Goal: Information Seeking & Learning: Learn about a topic

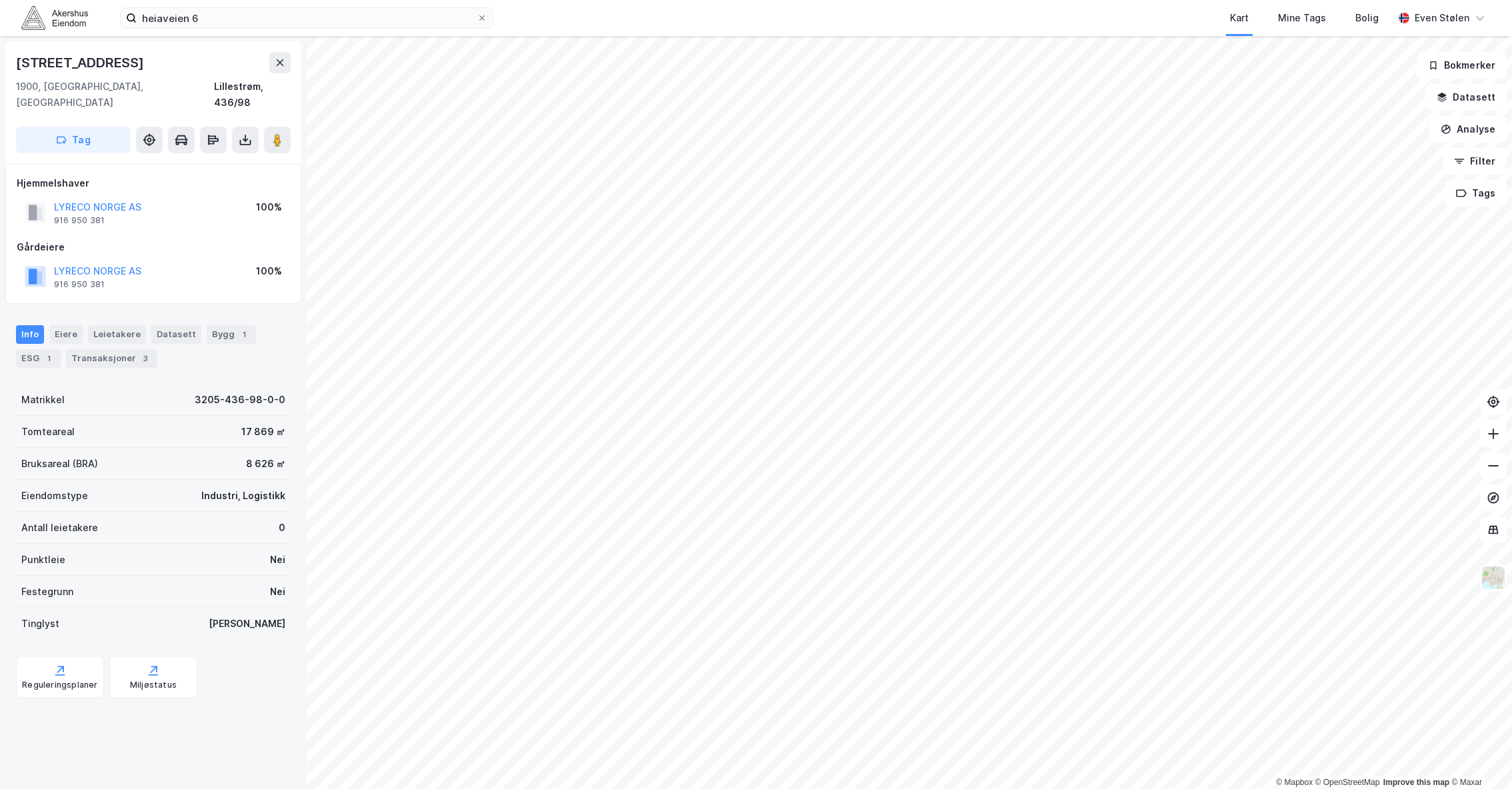
click at [74, 16] on img at bounding box center [55, 18] width 67 height 24
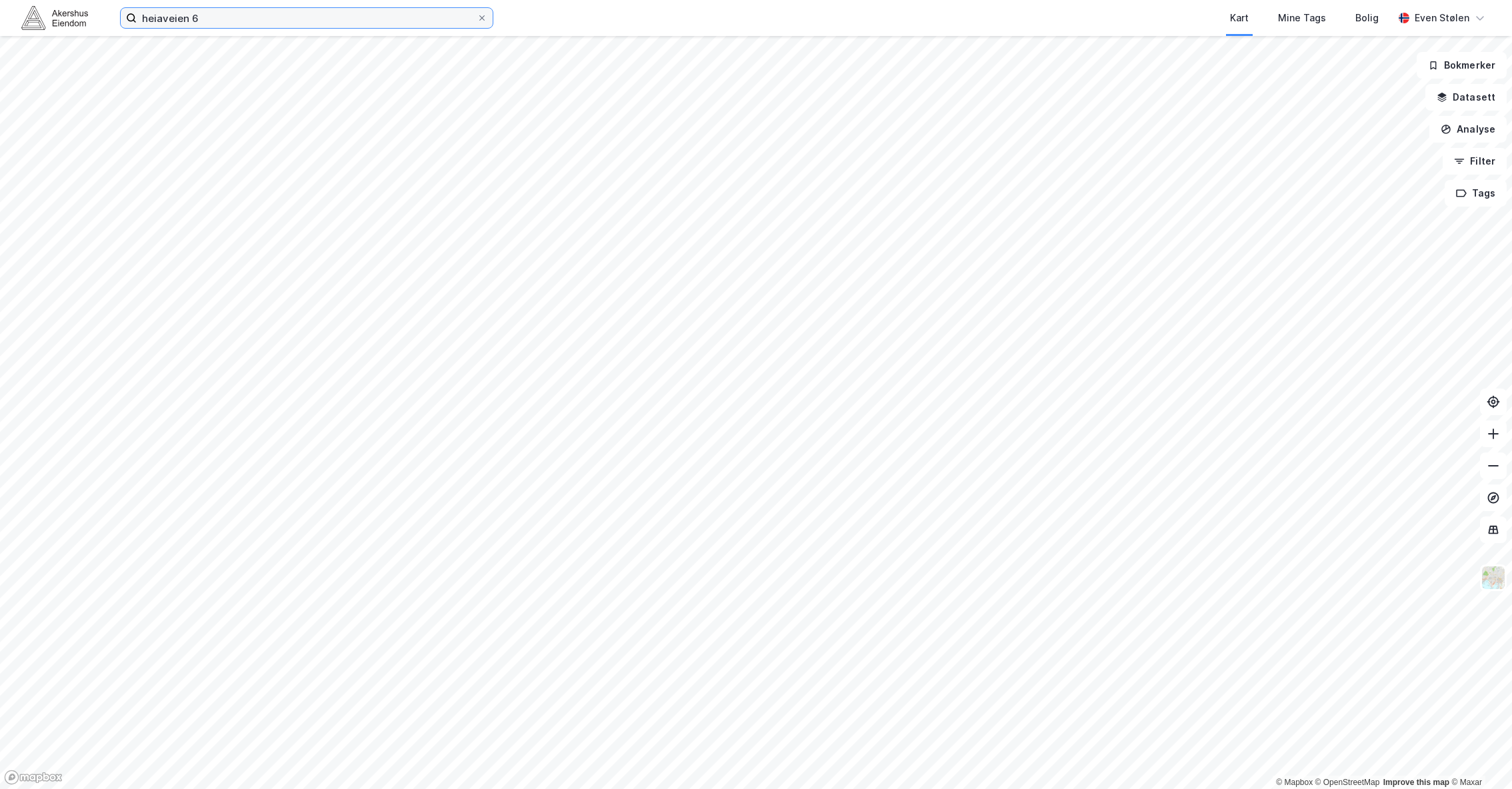
click at [282, 17] on input "heiaveien 6" at bounding box center [306, 17] width 340 height 20
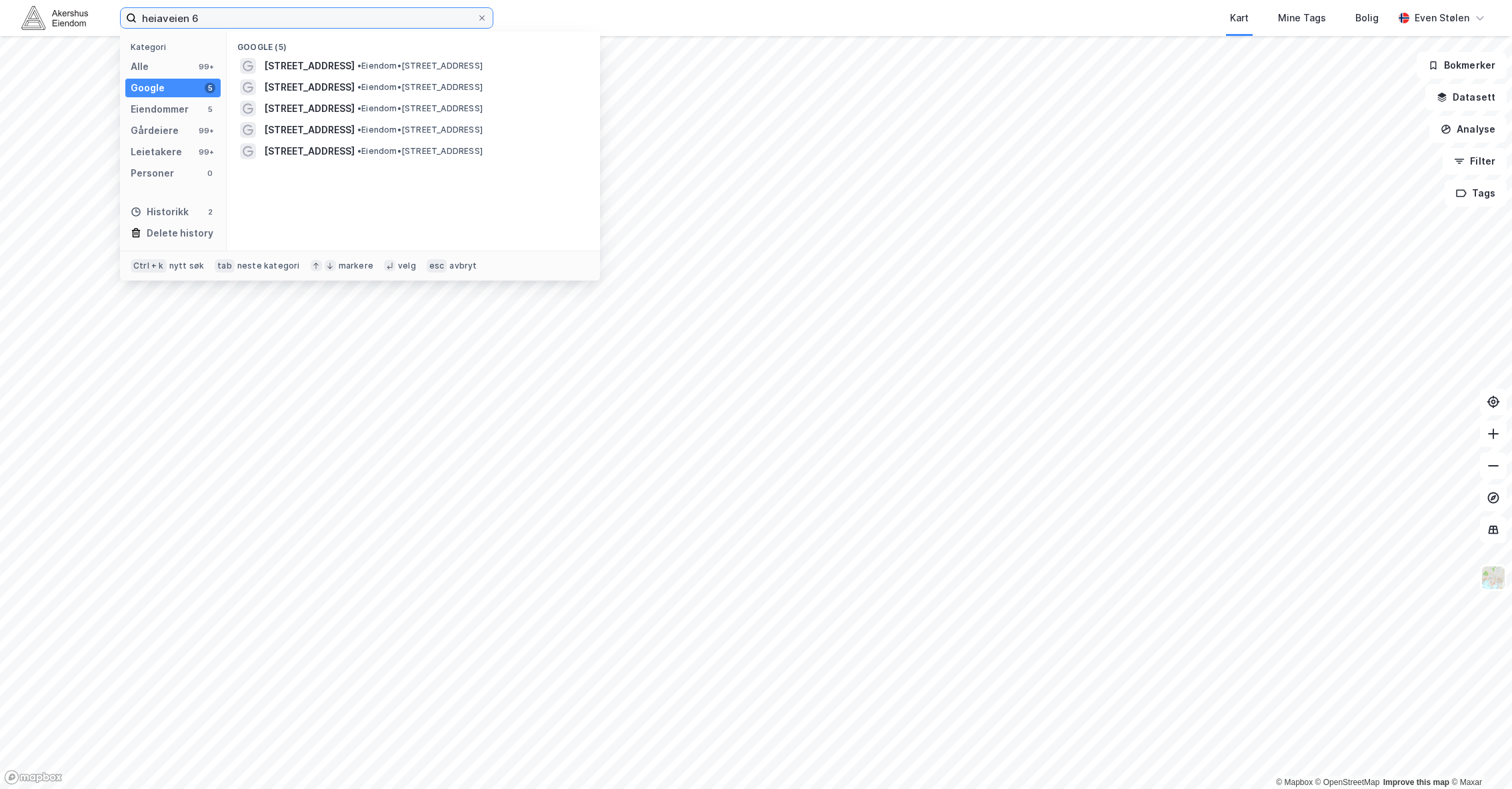
click at [282, 17] on input "heiaveien 6" at bounding box center [306, 17] width 340 height 20
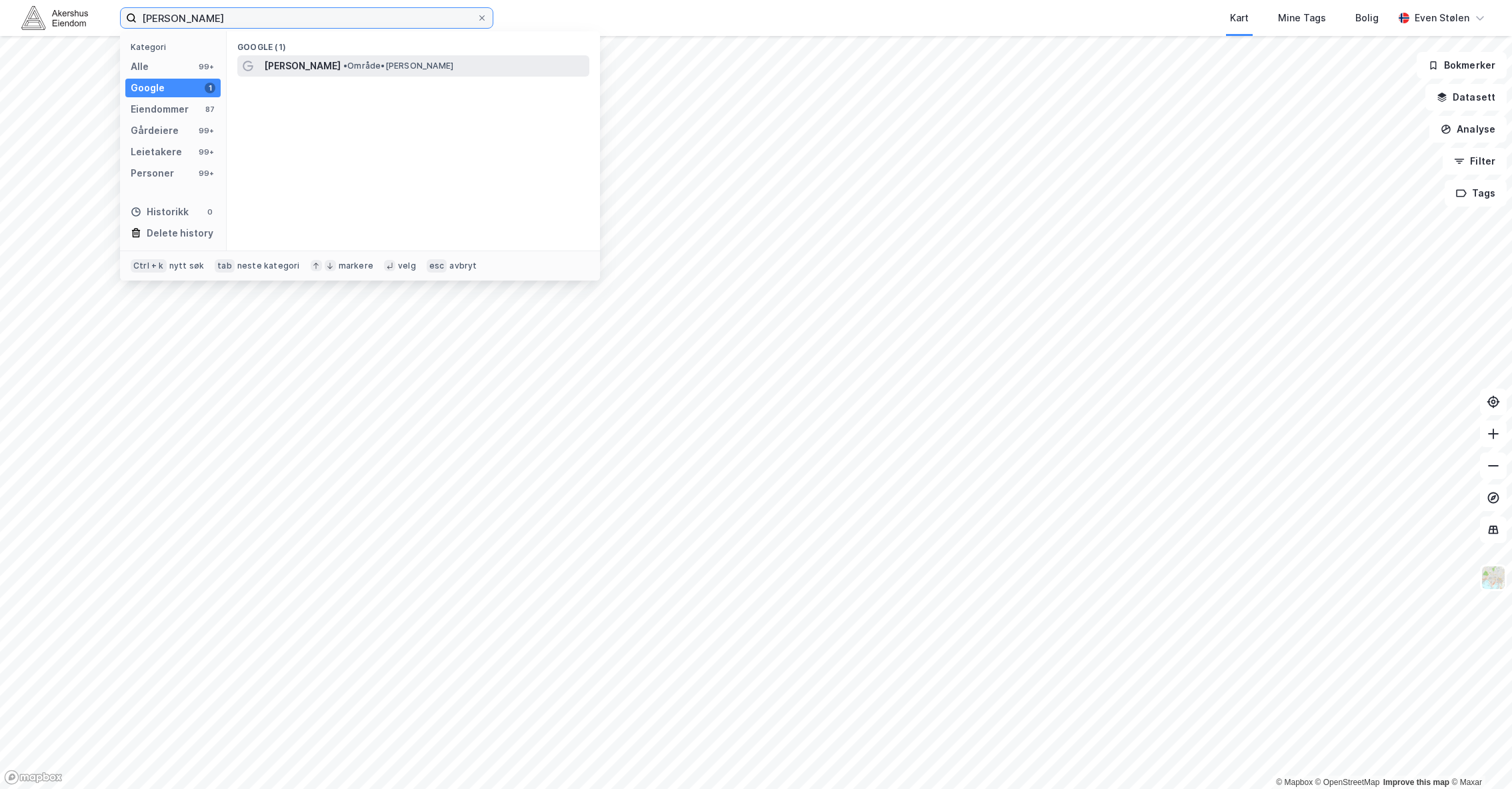
type input "moss"
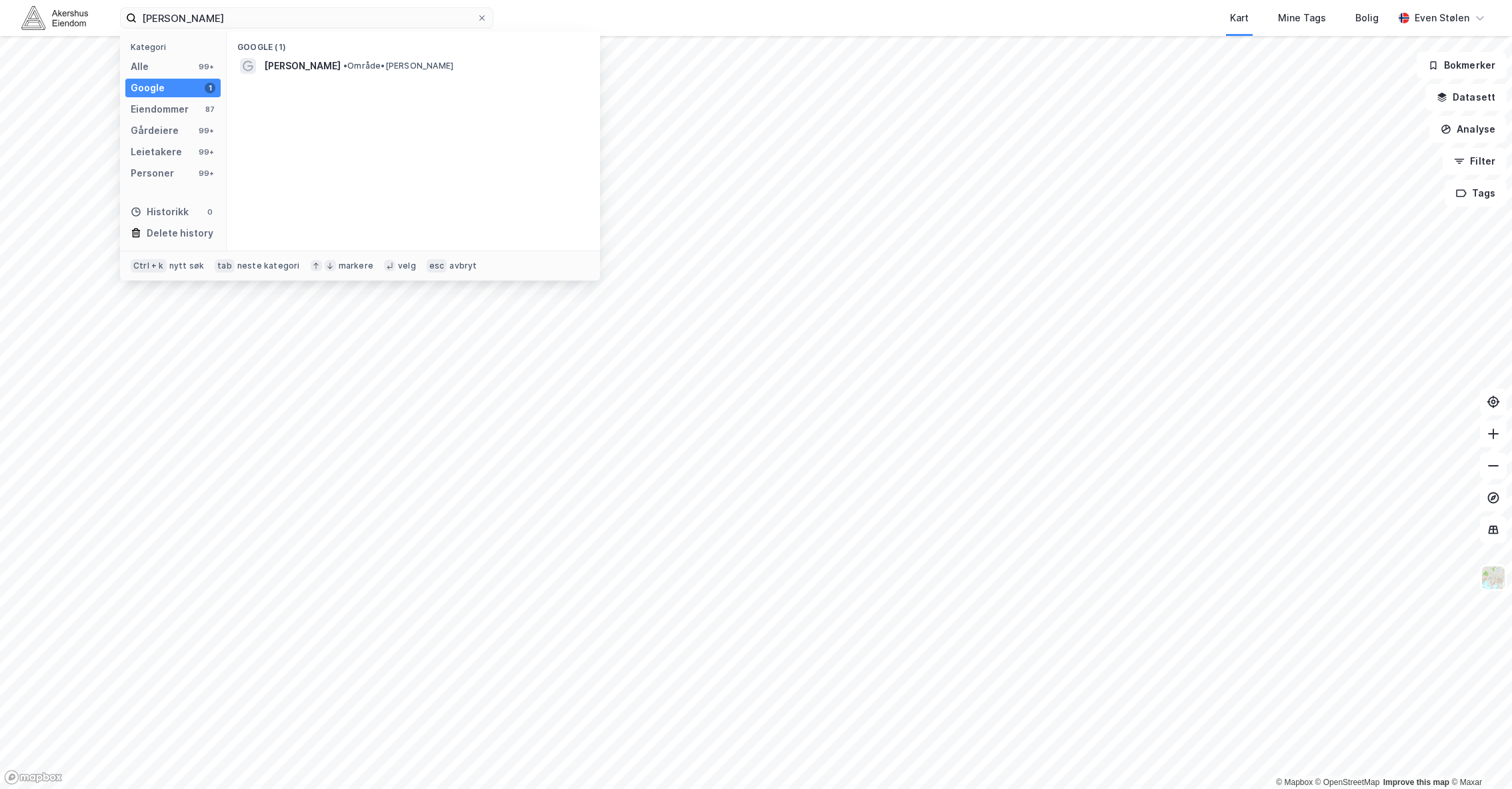
click at [691, 32] on div "Kart Mine Tags Bolig" at bounding box center [975, 18] width 836 height 36
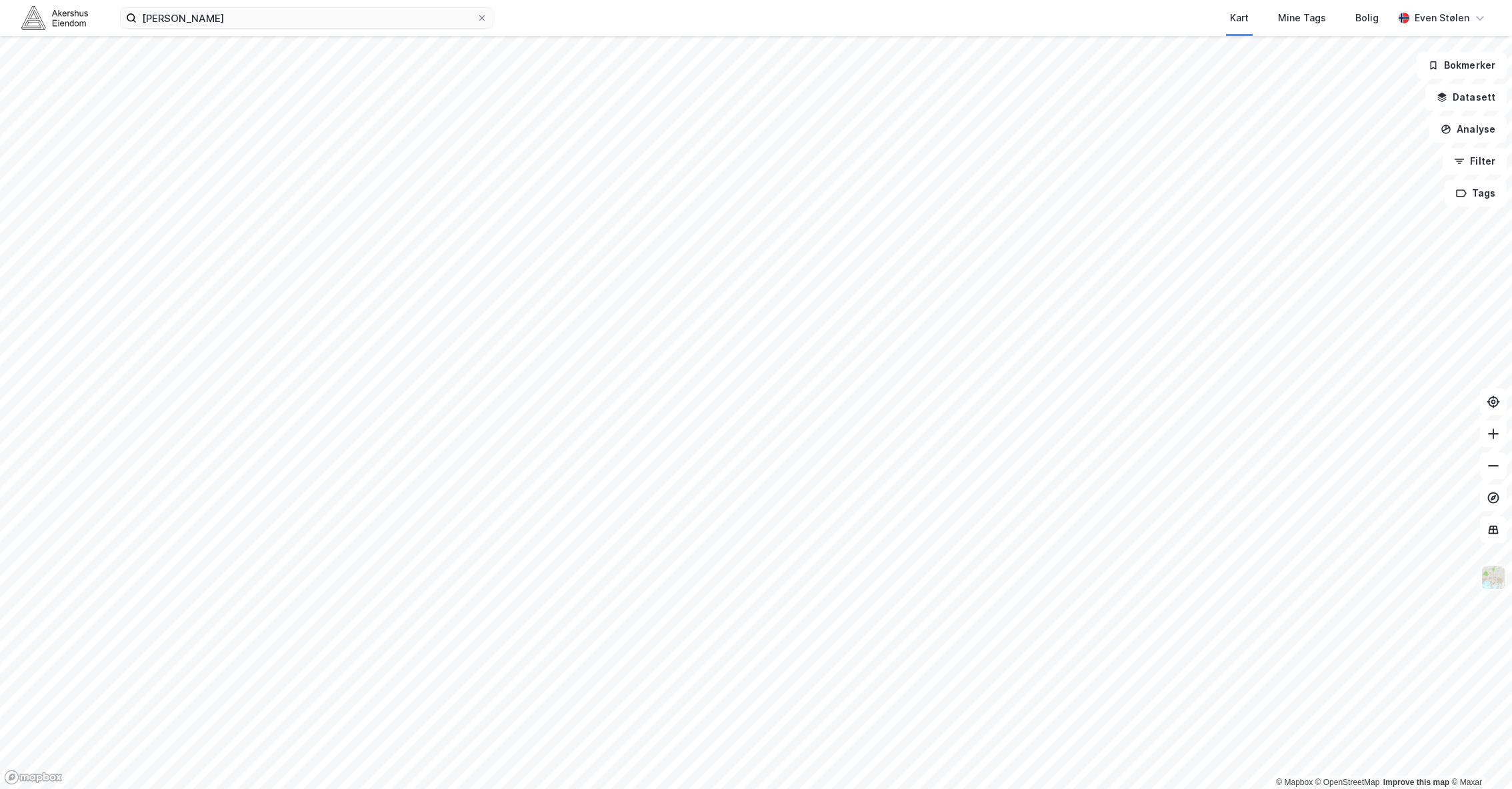
click at [1482, 584] on img at bounding box center [1493, 577] width 25 height 25
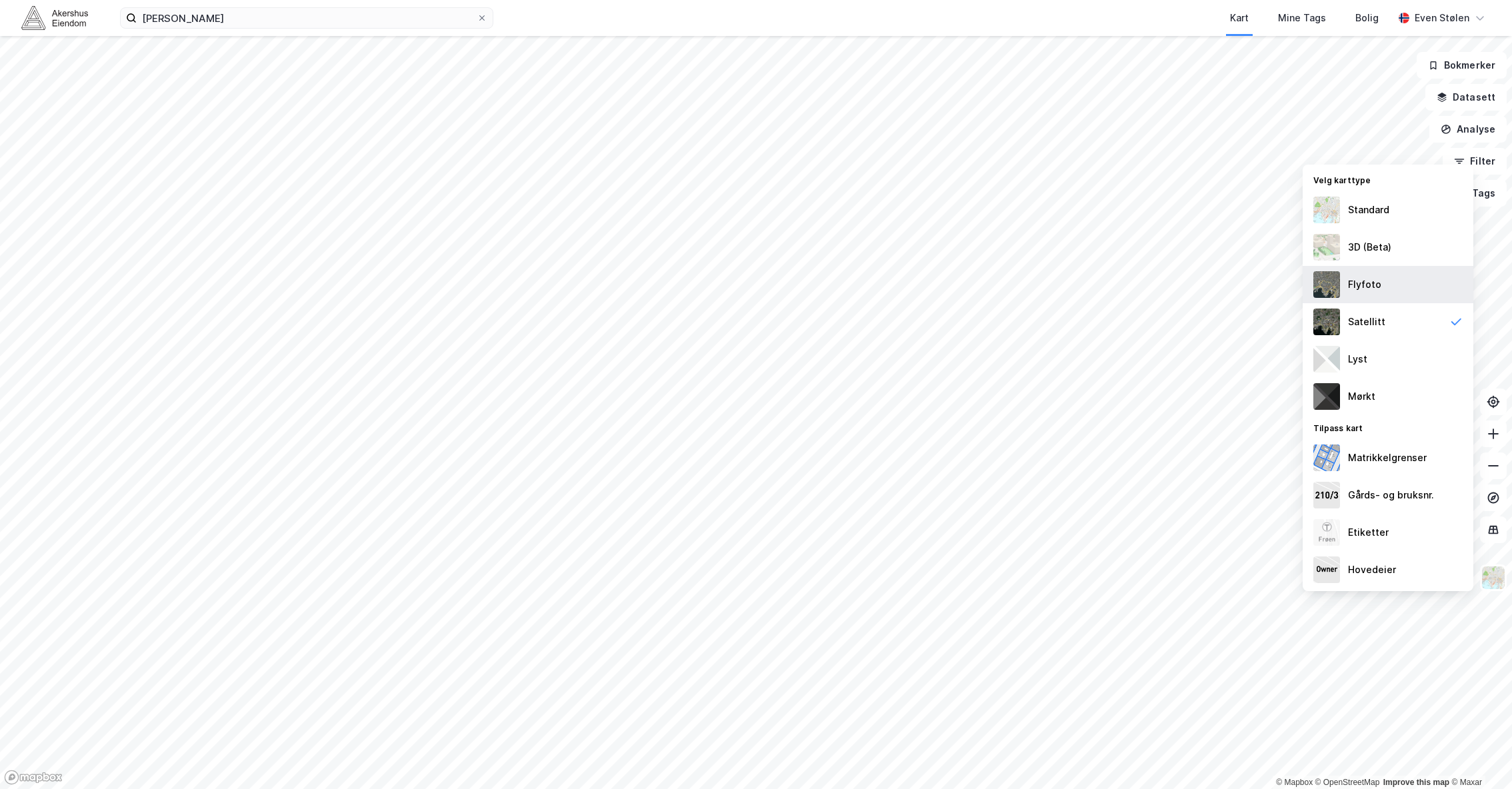
click at [1401, 289] on div "Flyfoto" at bounding box center [1387, 285] width 170 height 38
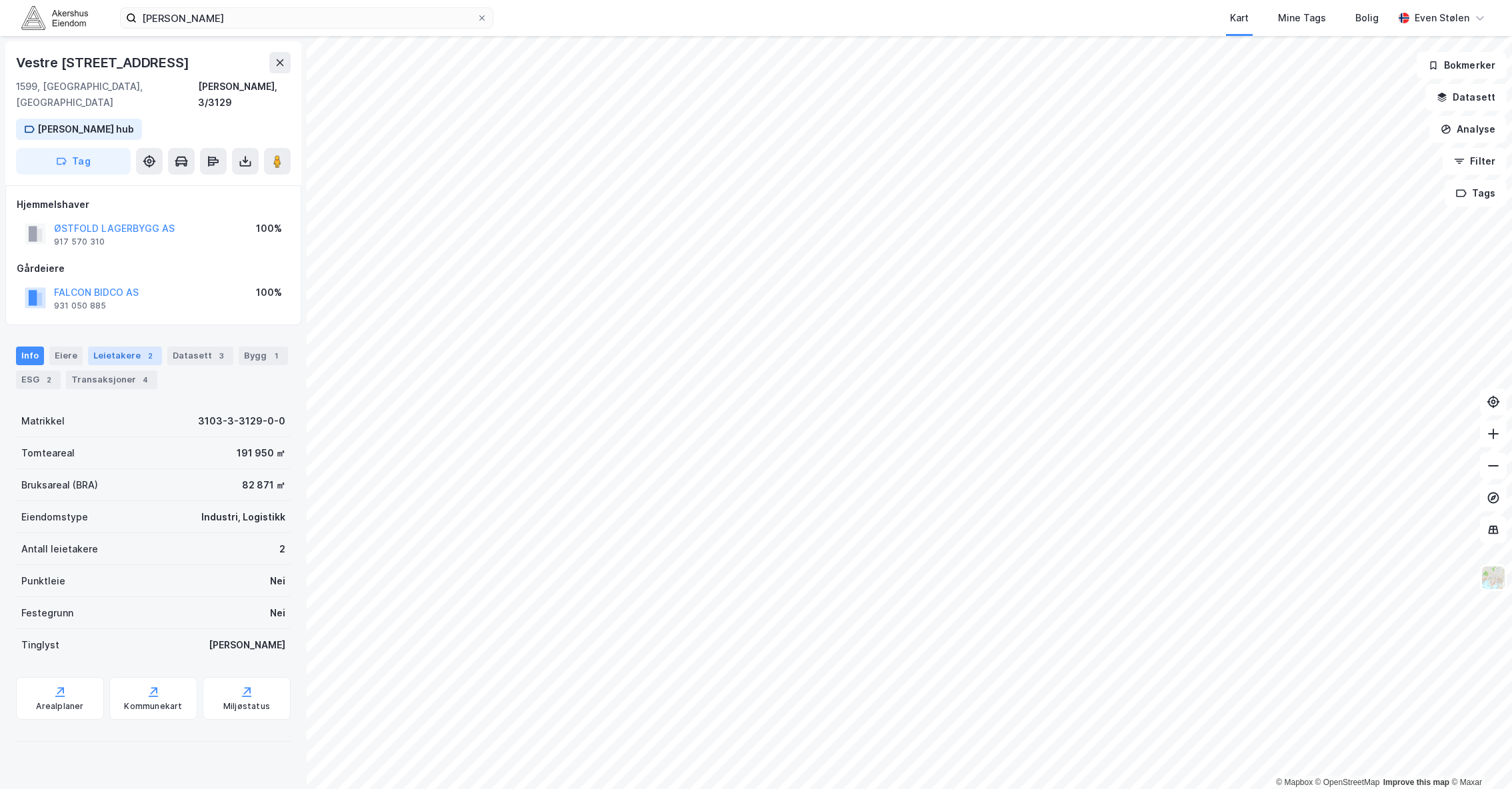
click at [105, 346] on div "Leietakere 2" at bounding box center [125, 356] width 74 height 19
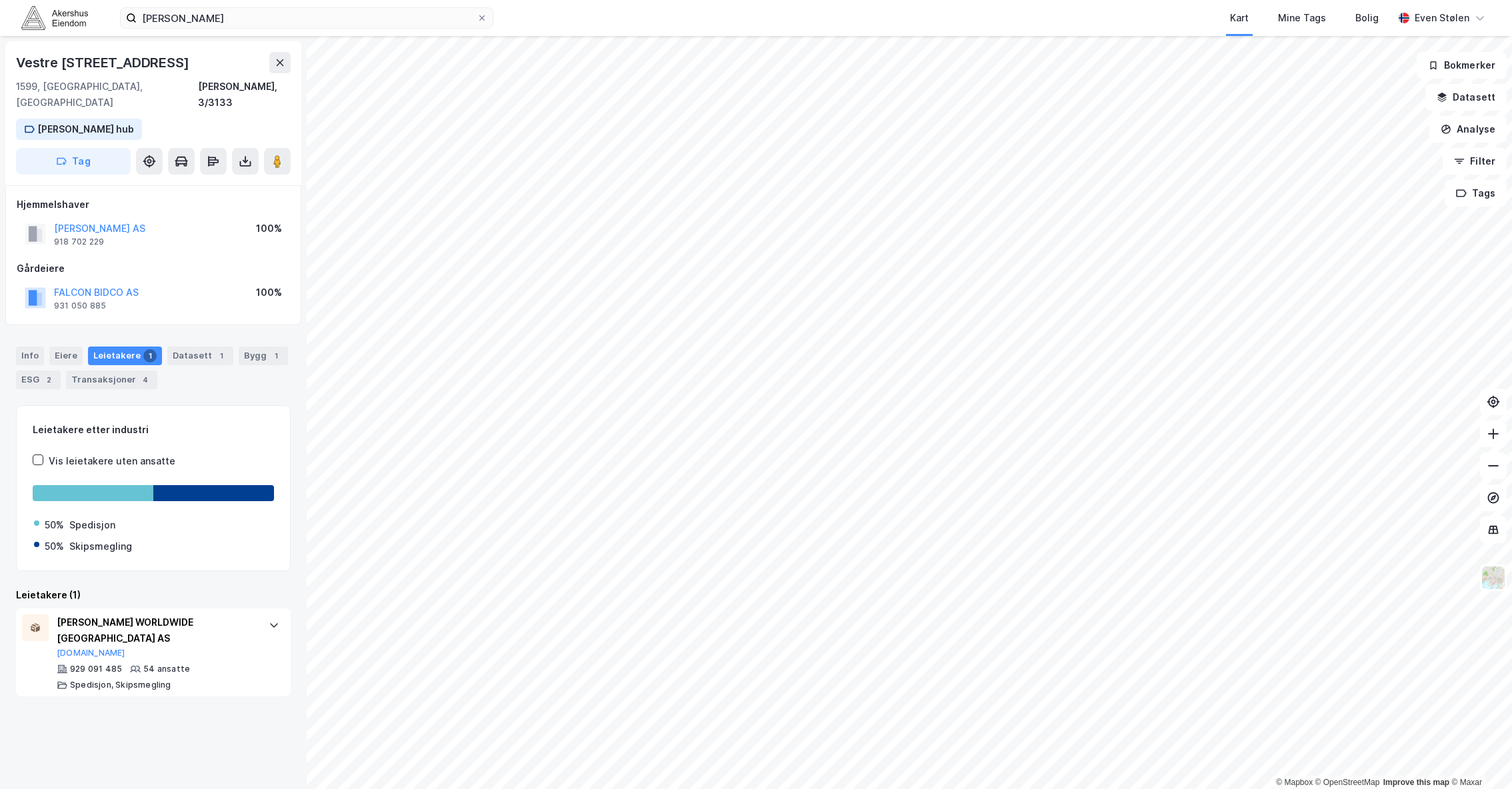
click at [54, 19] on img at bounding box center [55, 18] width 67 height 24
